Goal: Task Accomplishment & Management: Manage account settings

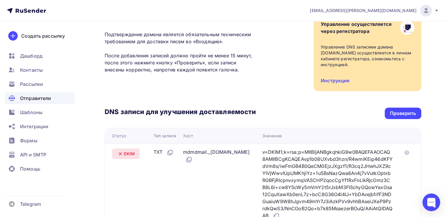
scroll to position [29, 0]
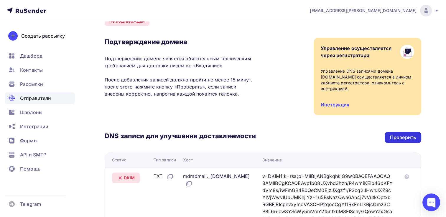
click at [396, 134] on div "Проверить" at bounding box center [403, 137] width 26 height 7
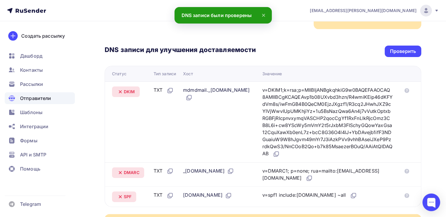
scroll to position [88, 0]
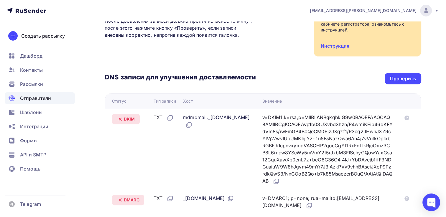
click at [31, 96] on span "Отправители" at bounding box center [35, 98] width 31 height 7
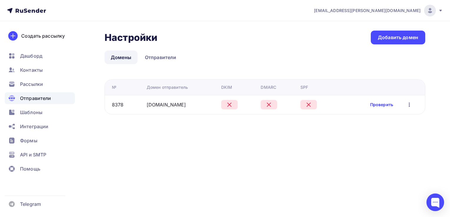
click at [374, 105] on link "Проверить" at bounding box center [381, 105] width 23 height 6
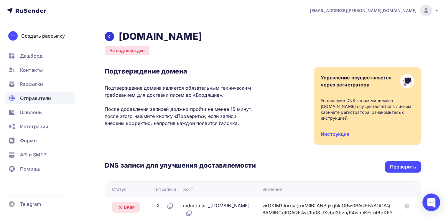
click at [108, 38] on icon at bounding box center [109, 36] width 5 height 5
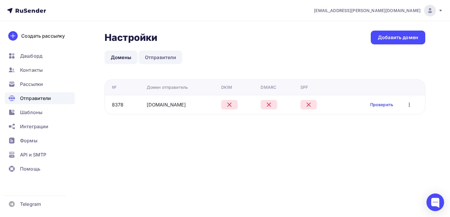
click at [161, 59] on link "Отправители" at bounding box center [161, 58] width 44 height 14
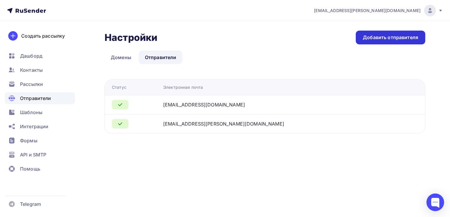
click at [381, 39] on div "Добавить отправителя" at bounding box center [390, 37] width 55 height 7
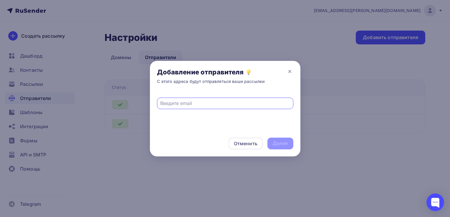
click at [174, 104] on input "text" at bounding box center [225, 103] width 130 height 7
type input "[EMAIL_ADDRESS][DOMAIN_NAME]"
click at [280, 143] on div "Далее" at bounding box center [280, 143] width 15 height 7
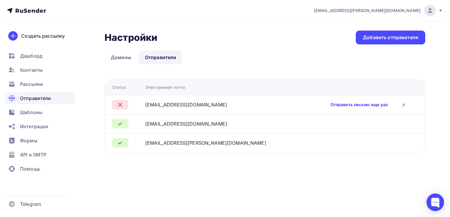
click at [364, 104] on link "Отправить письмо еще раз" at bounding box center [358, 105] width 57 height 6
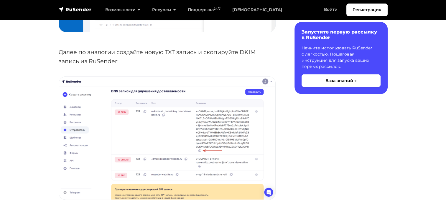
scroll to position [1649, 0]
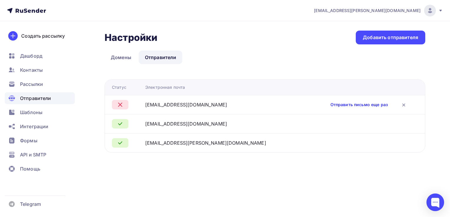
click at [343, 104] on link "Отправить письмо еще раз" at bounding box center [358, 105] width 57 height 6
click at [40, 99] on span "Отправители" at bounding box center [35, 98] width 31 height 7
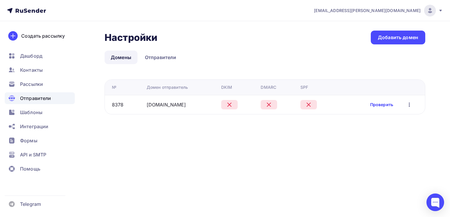
click at [381, 107] on link "Проверить" at bounding box center [381, 105] width 23 height 6
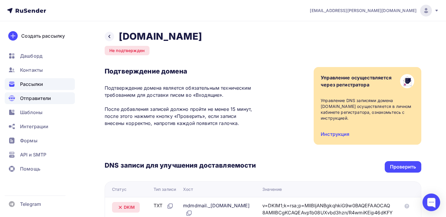
click at [30, 85] on span "Рассылки" at bounding box center [31, 84] width 23 height 7
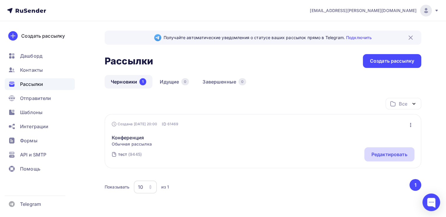
click at [378, 156] on div "Редактировать" at bounding box center [389, 154] width 36 height 7
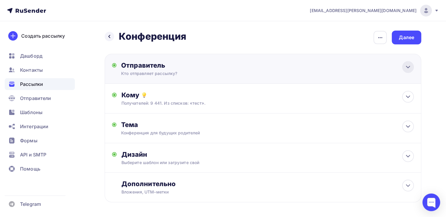
click at [409, 67] on icon at bounding box center [407, 67] width 7 height 7
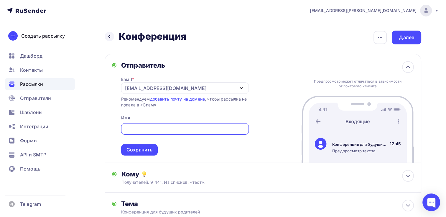
click at [241, 88] on icon "button" at bounding box center [241, 88] width 7 height 7
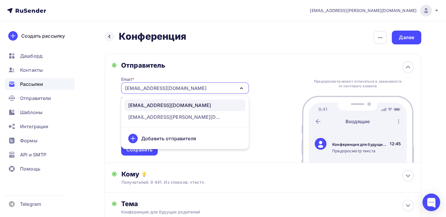
click at [158, 138] on div "Добавить отправителя" at bounding box center [168, 138] width 55 height 7
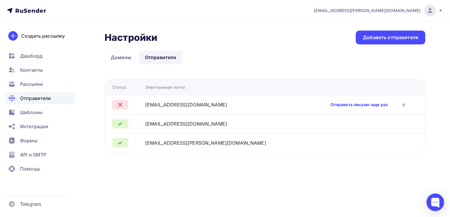
click at [342, 106] on link "Отправить письмо еще раз" at bounding box center [358, 105] width 57 height 6
click at [120, 53] on link "Домены" at bounding box center [121, 58] width 33 height 14
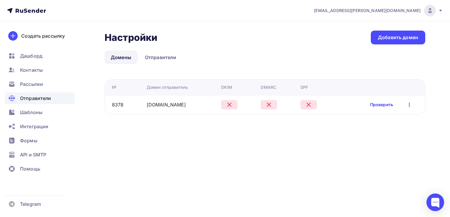
click at [380, 104] on link "Проверить" at bounding box center [381, 105] width 23 height 6
